Goal: Information Seeking & Learning: Learn about a topic

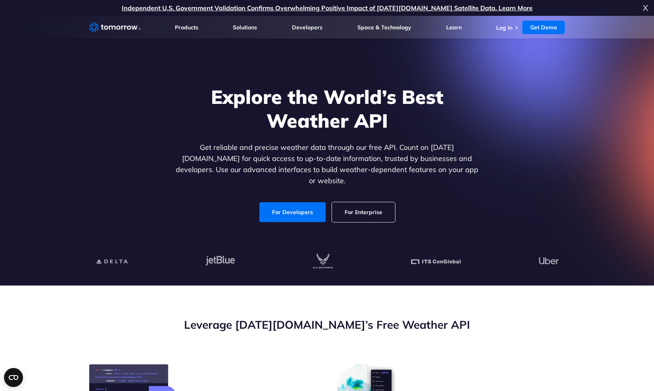
click at [645, 9] on span "X" at bounding box center [645, 8] width 5 height 16
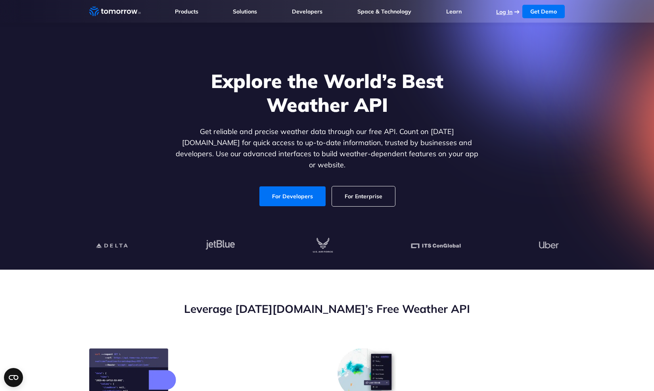
click at [511, 12] on link "Log In" at bounding box center [504, 11] width 16 height 7
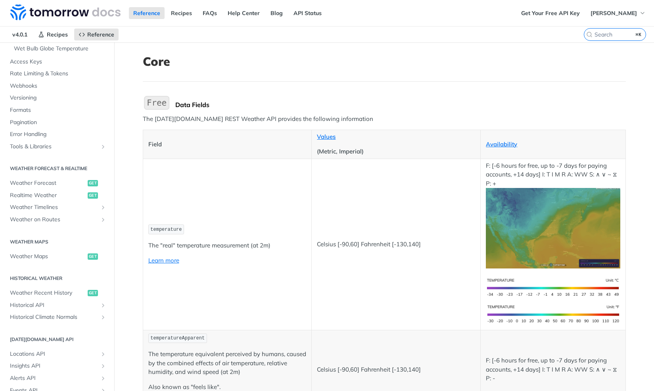
scroll to position [250, 0]
click at [44, 194] on span "Realtime Weather" at bounding box center [48, 195] width 76 height 8
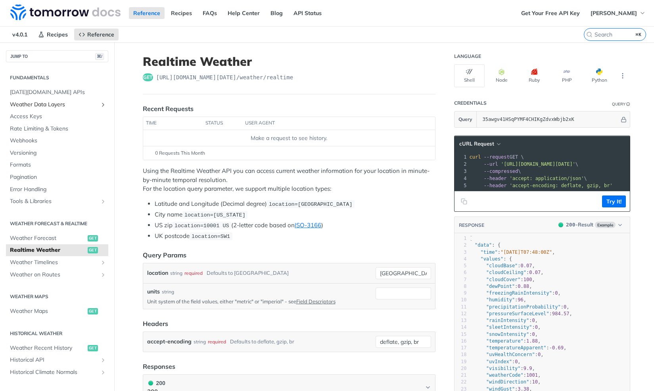
click at [46, 104] on span "Weather Data Layers" at bounding box center [54, 105] width 88 height 8
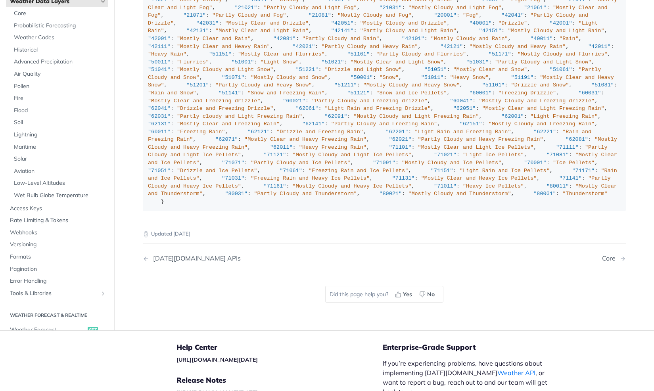
scroll to position [2021, 0]
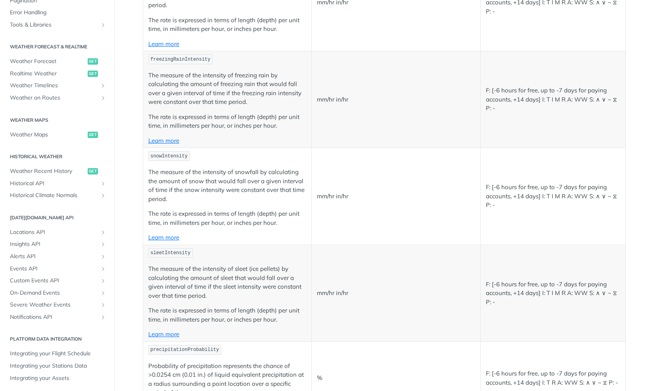
scroll to position [331, 0]
click at [30, 133] on span "Weather Maps" at bounding box center [48, 133] width 76 height 8
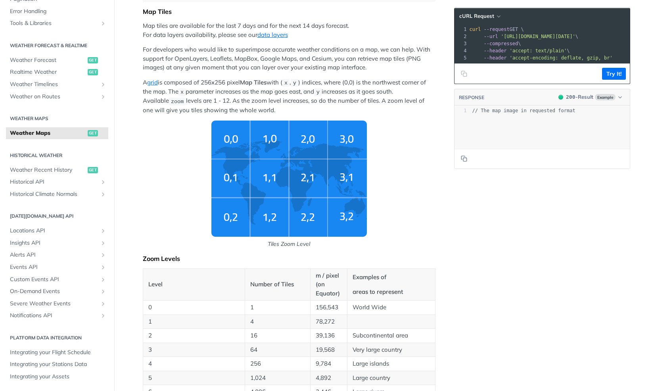
scroll to position [157, 0]
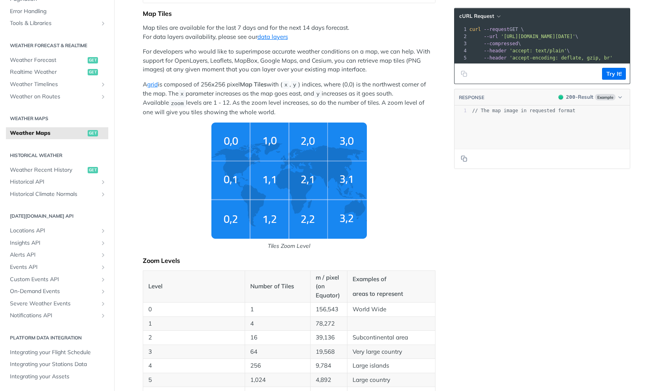
click at [234, 175] on img "Tiles Zoom Level" at bounding box center [288, 181] width 155 height 116
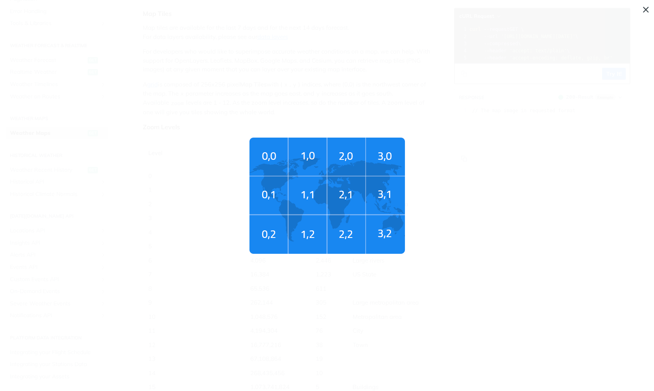
click at [234, 175] on span "Tiles Zoom Level" at bounding box center [327, 195] width 654 height 391
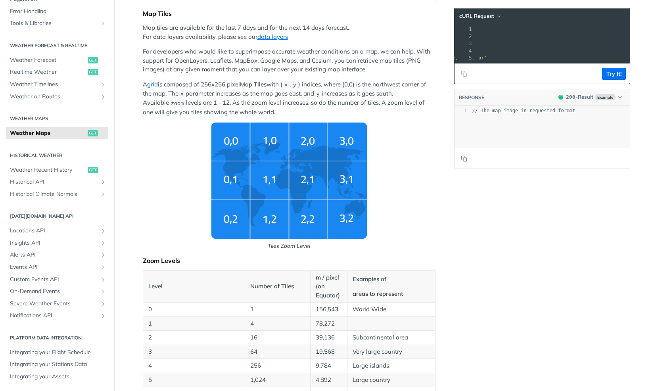
scroll to position [0, 150]
